Goal: Task Accomplishment & Management: Complete application form

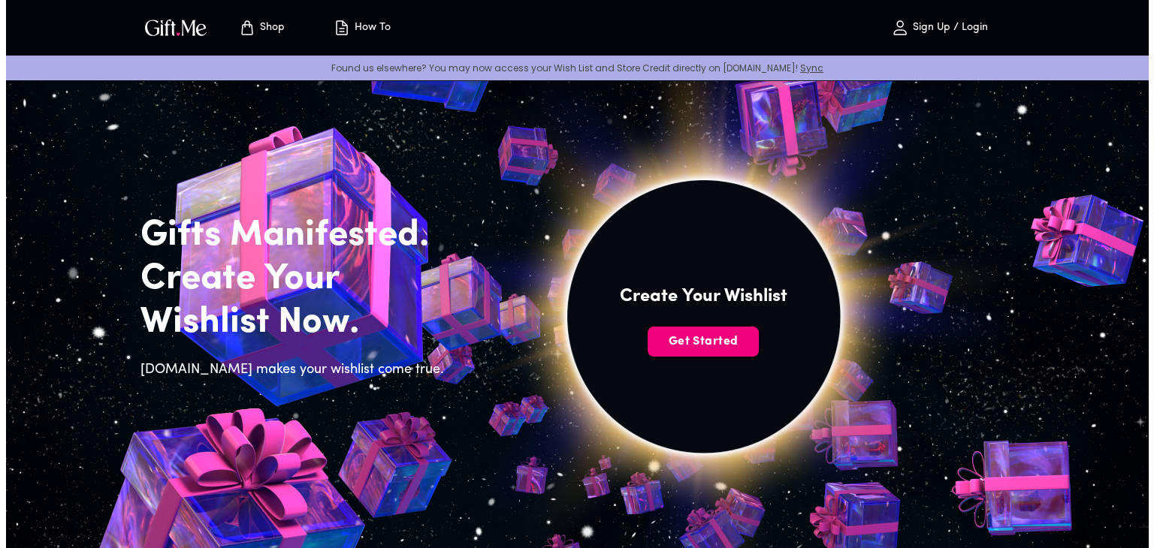
scroll to position [50, 0]
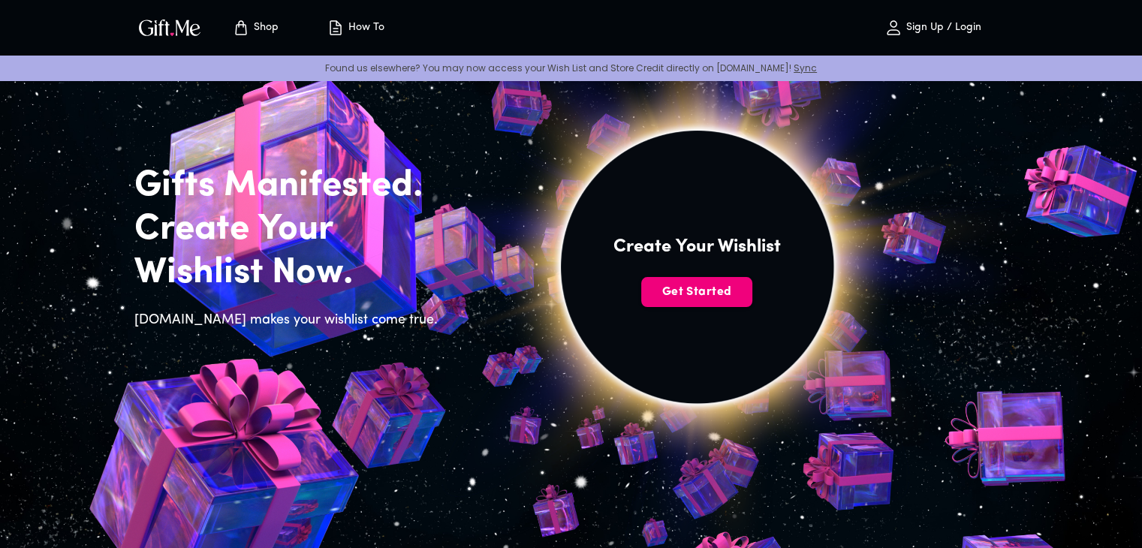
click at [695, 288] on span "Get Started" at bounding box center [696, 292] width 111 height 17
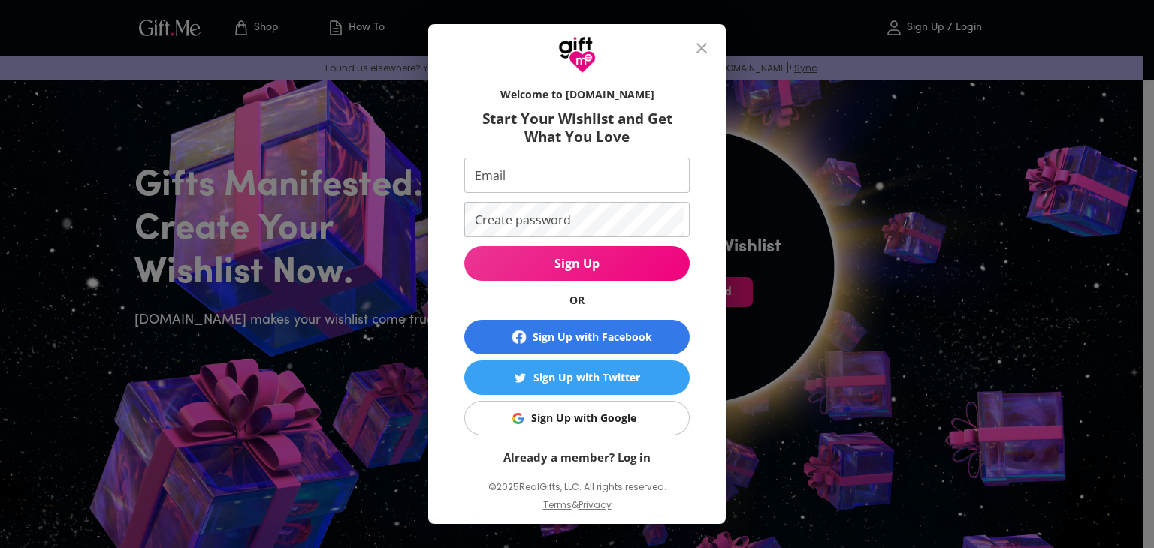
click at [566, 412] on div "Sign Up with Google" at bounding box center [583, 418] width 105 height 17
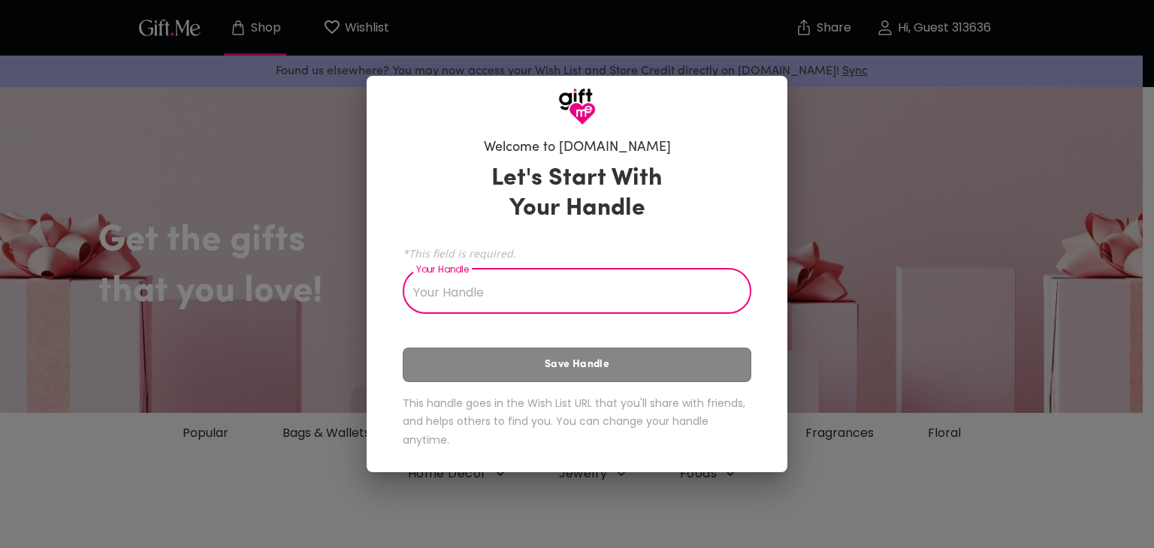
click at [495, 298] on input "Your Handle" at bounding box center [569, 293] width 332 height 42
type input "Czar"
click at [516, 385] on div "Let's Start With Your Handle *This field is required. Your Handle Czar Your Han…" at bounding box center [577, 309] width 348 height 304
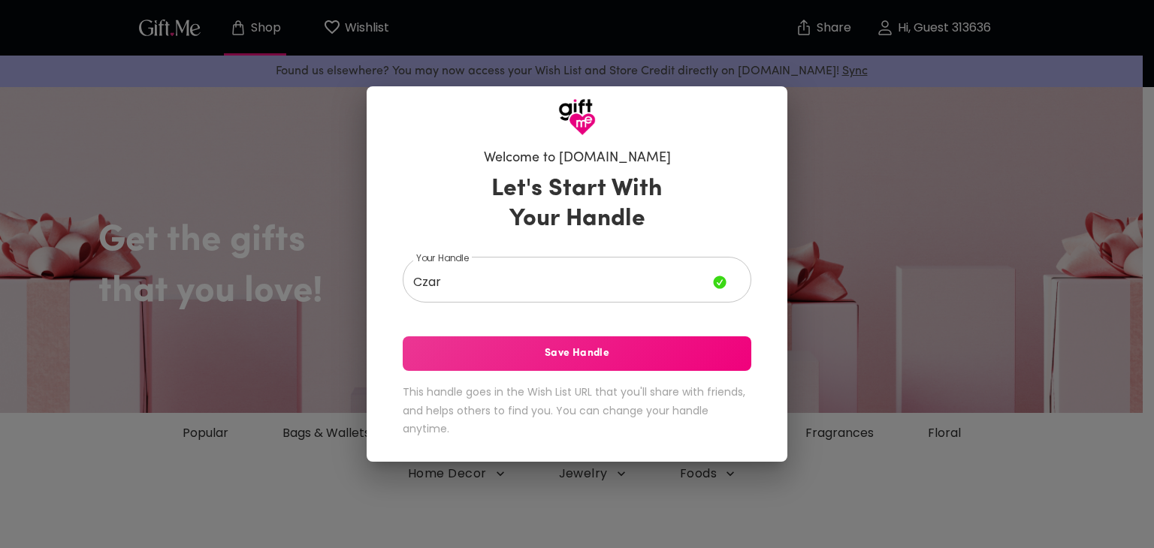
click at [506, 361] on span "Save Handle" at bounding box center [577, 353] width 348 height 17
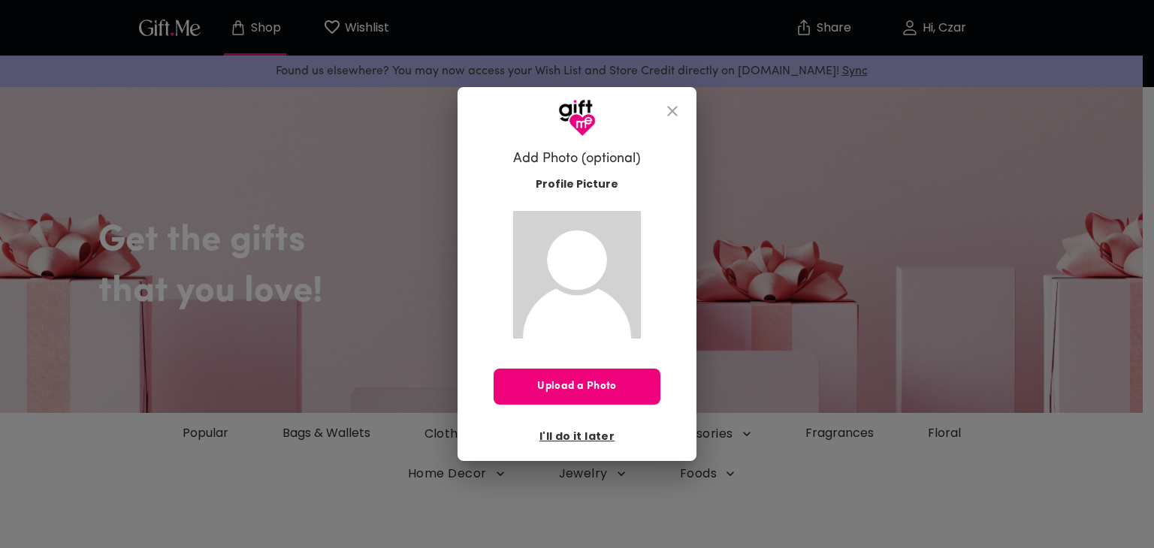
click at [595, 377] on button "Upload a Photo" at bounding box center [576, 387] width 167 height 36
click at [559, 429] on span "I'll do it later" at bounding box center [576, 436] width 75 height 17
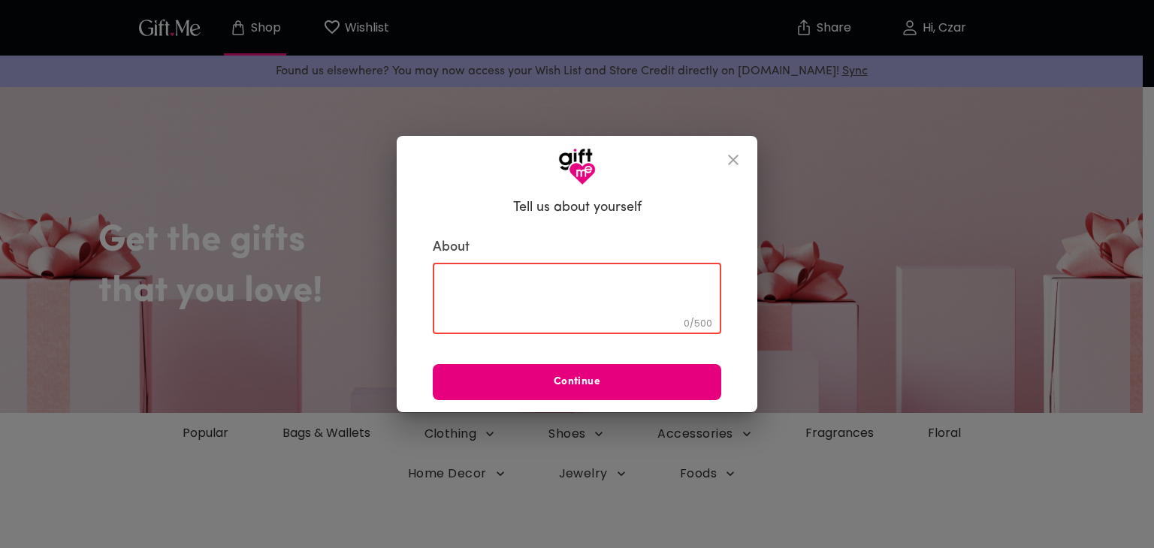
click at [483, 286] on textarea at bounding box center [576, 298] width 267 height 43
type textarea "im playing basketball"
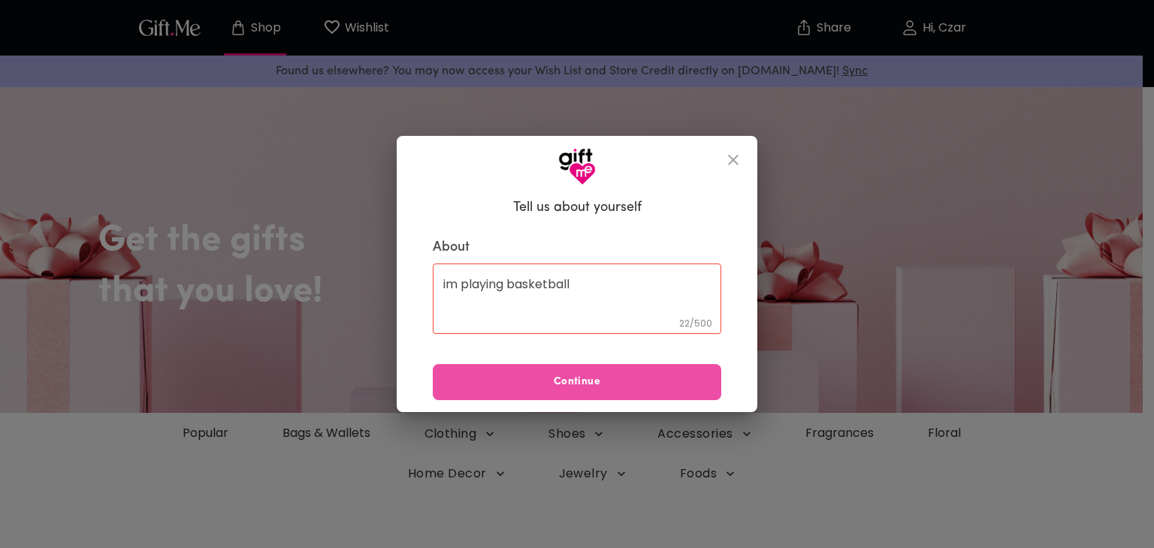
click at [500, 392] on button "Continue" at bounding box center [577, 382] width 288 height 36
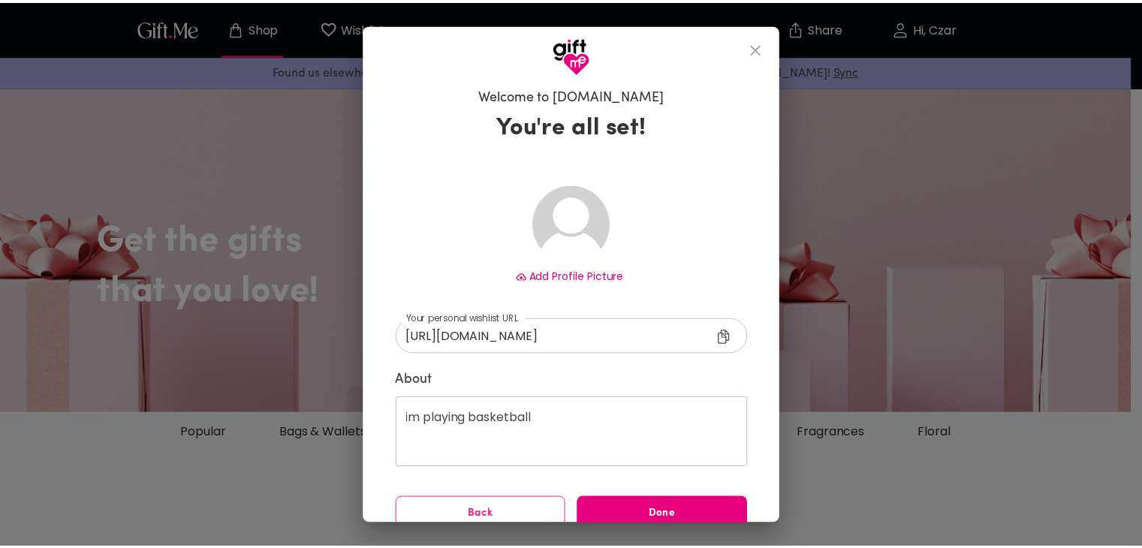
scroll to position [21, 0]
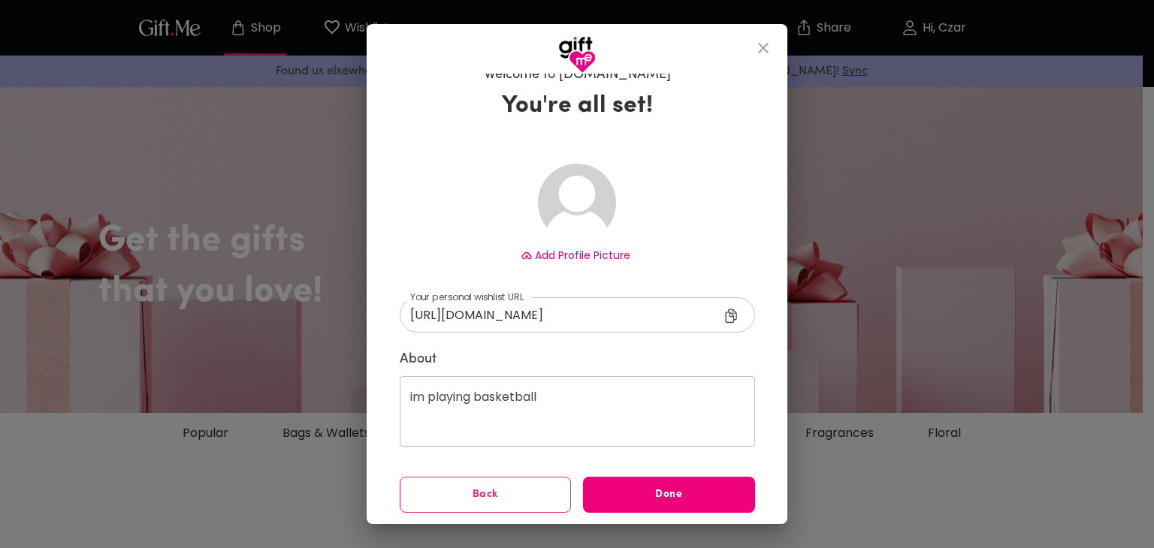
click at [655, 498] on span "Done" at bounding box center [669, 495] width 172 height 17
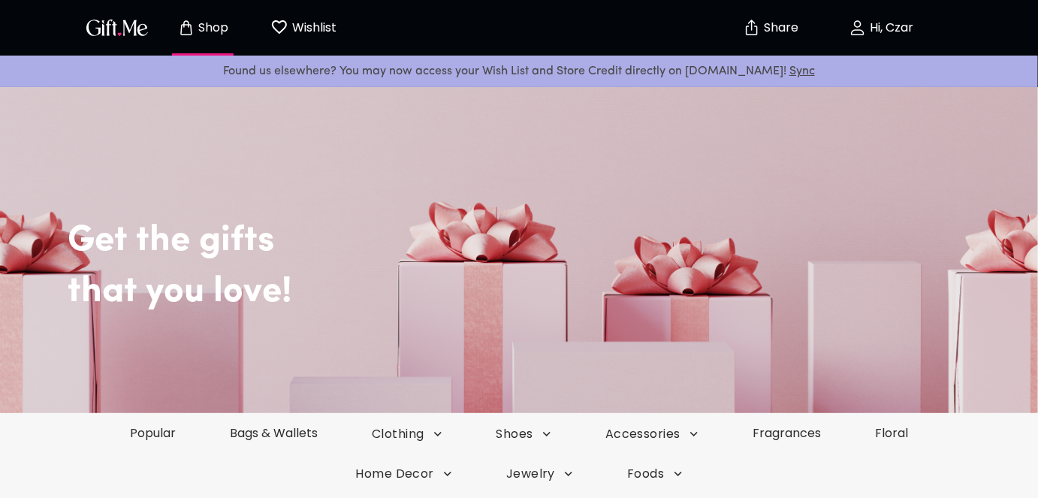
click at [791, 32] on p "Share" at bounding box center [780, 28] width 38 height 13
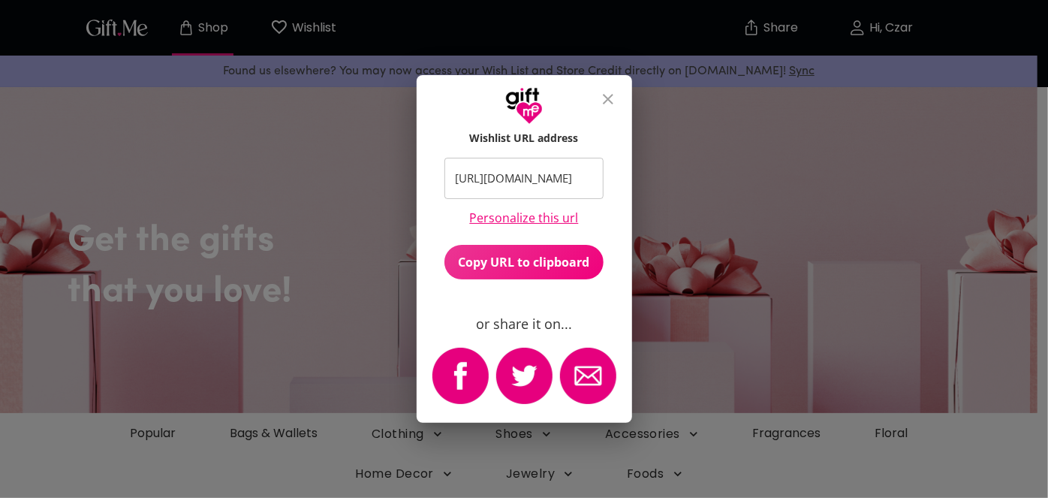
click at [608, 104] on icon "close" at bounding box center [608, 99] width 18 height 18
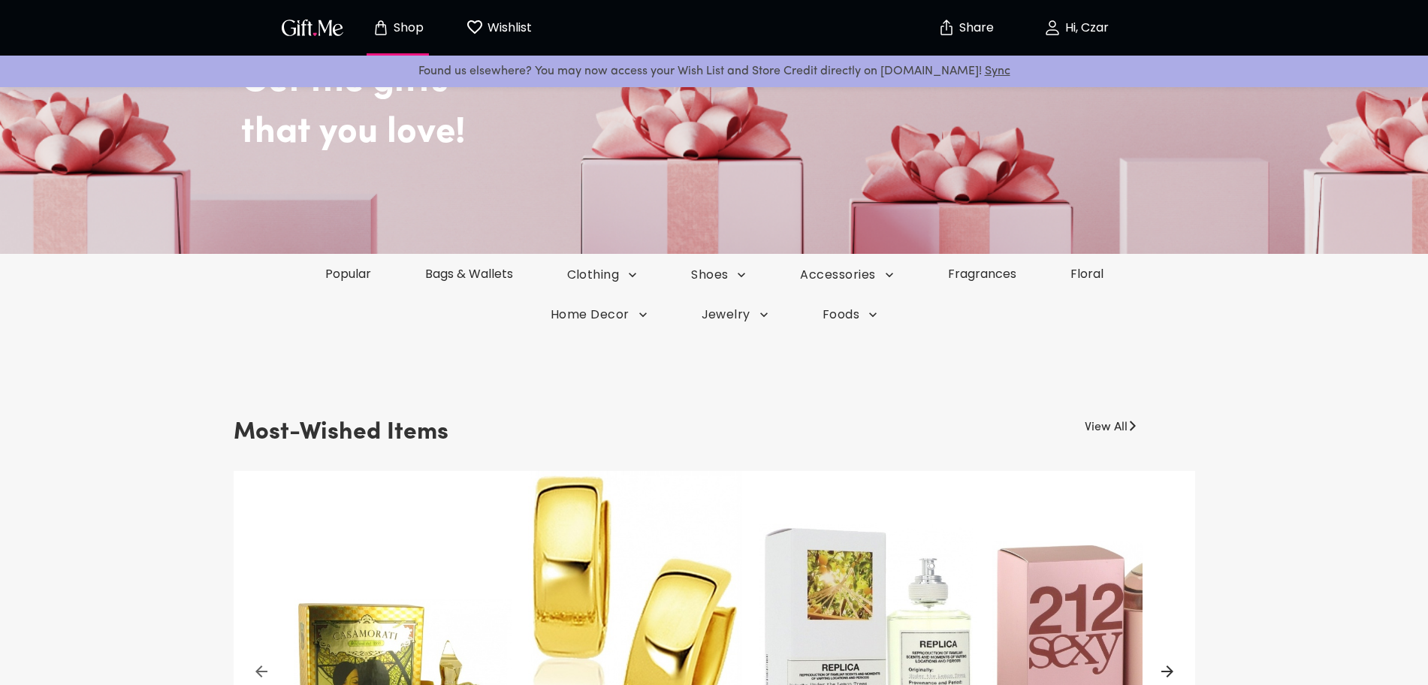
scroll to position [285, 0]
